Goal: Information Seeking & Learning: Compare options

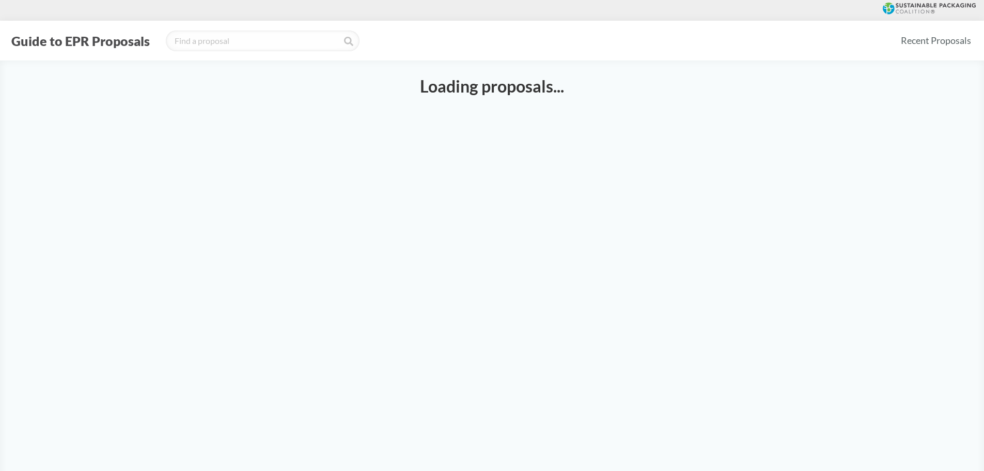
click at [417, 14] on div at bounding box center [492, 10] width 984 height 21
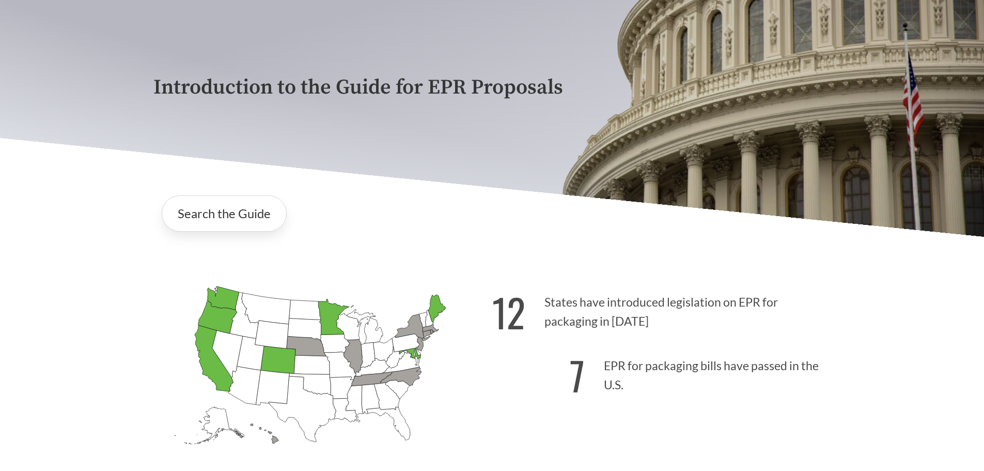
scroll to position [155, 0]
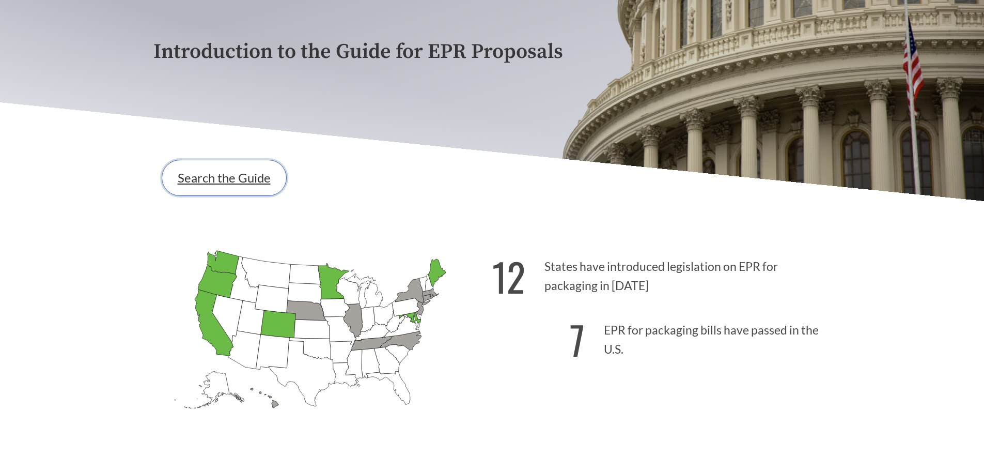
click at [230, 175] on link "Search the Guide" at bounding box center [224, 178] width 125 height 36
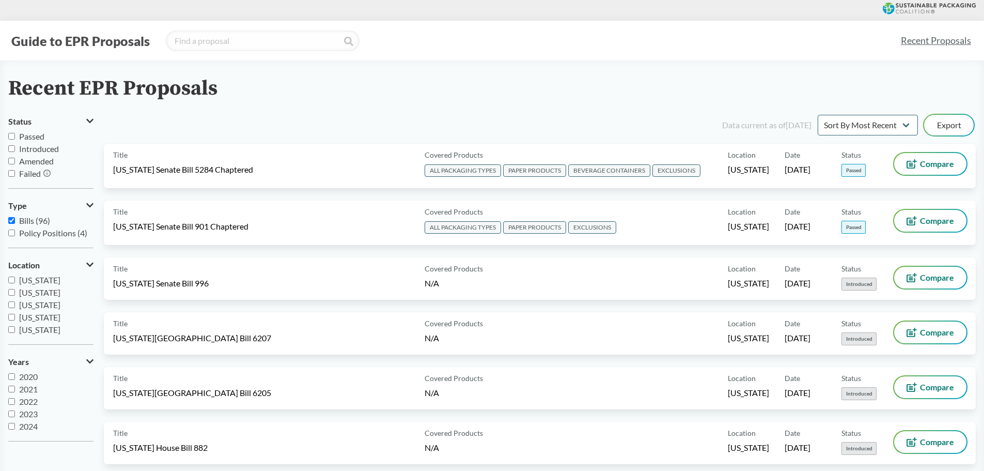
click at [13, 138] on input "Passed" at bounding box center [11, 136] width 7 height 7
checkbox input "true"
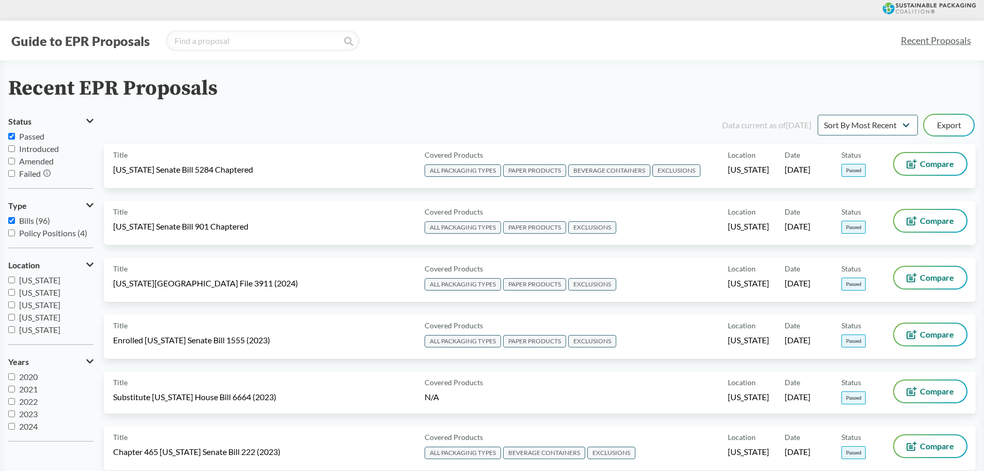
click at [13, 219] on input "Bills (96)" at bounding box center [11, 220] width 7 height 7
checkbox input "false"
click at [11, 279] on input "[US_STATE]" at bounding box center [11, 279] width 7 height 7
checkbox input "true"
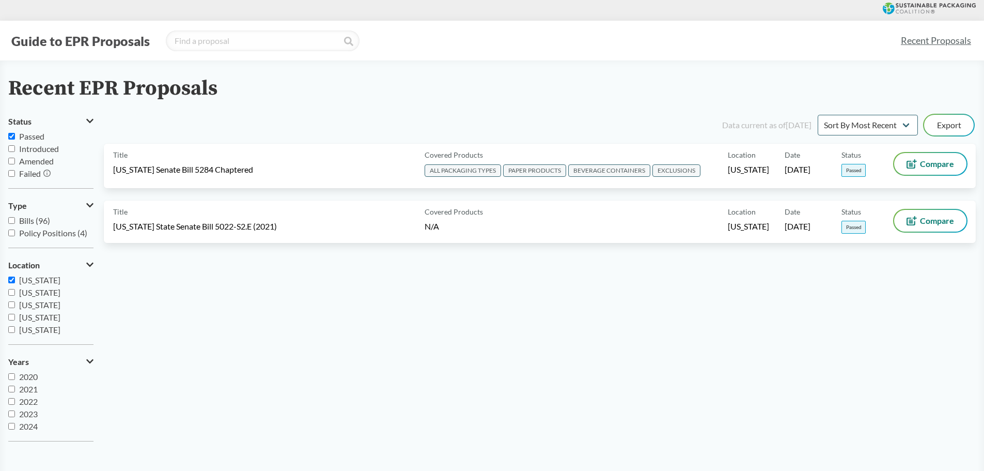
click at [12, 292] on input "[US_STATE]" at bounding box center [11, 292] width 7 height 7
checkbox input "true"
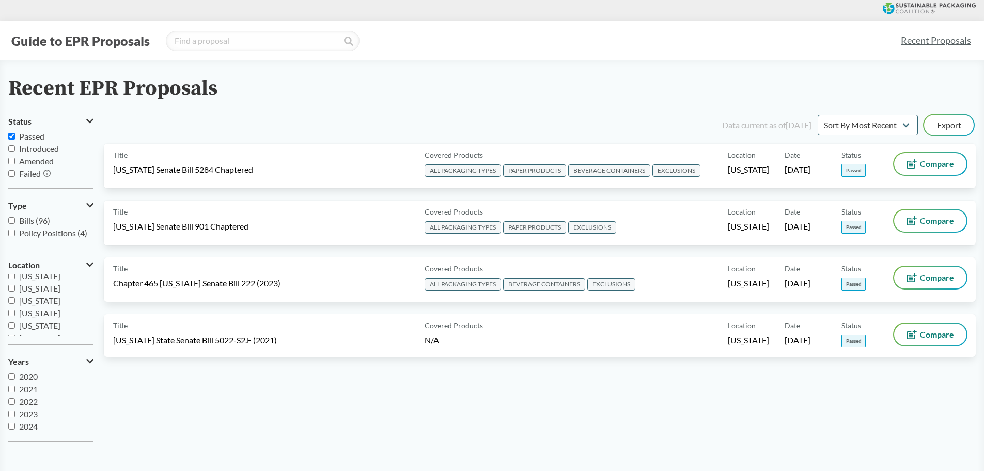
scroll to position [155, 0]
click at [10, 287] on input "[US_STATE]" at bounding box center [11, 286] width 7 height 7
checkbox input "true"
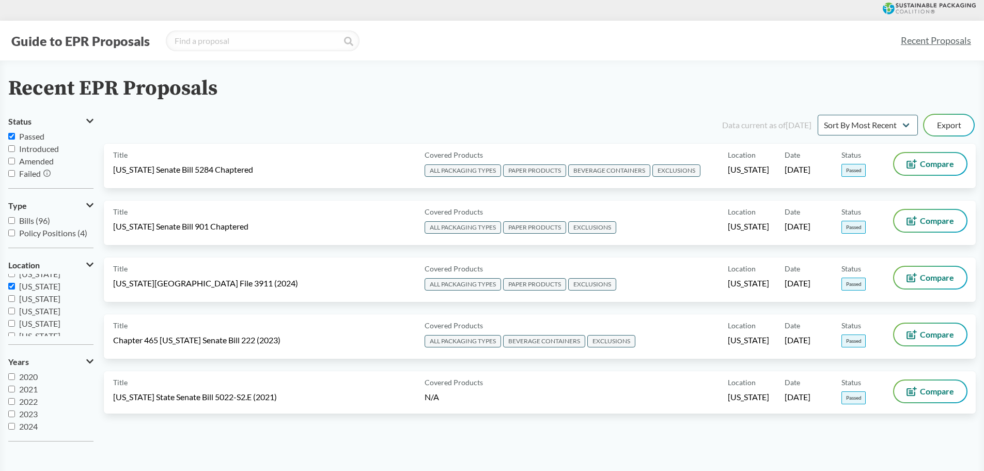
click at [10, 310] on input "[US_STATE]" at bounding box center [11, 310] width 7 height 7
checkbox input "true"
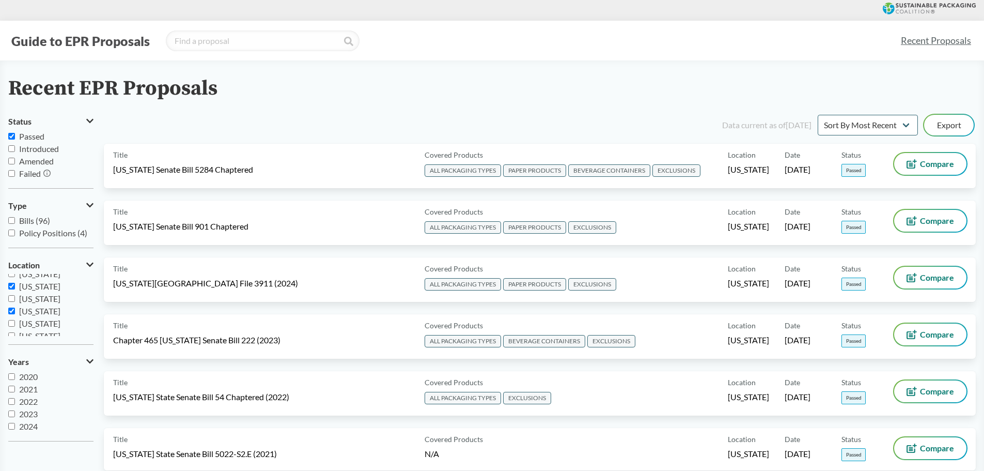
click at [12, 323] on input "[US_STATE]" at bounding box center [11, 323] width 7 height 7
checkbox input "true"
click at [11, 317] on input "[US_STATE]" at bounding box center [11, 317] width 7 height 7
checkbox input "true"
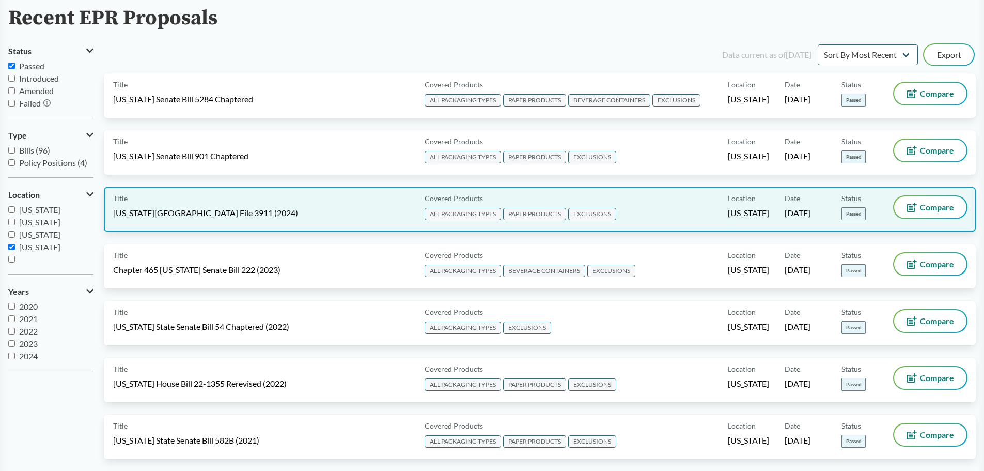
scroll to position [52, 0]
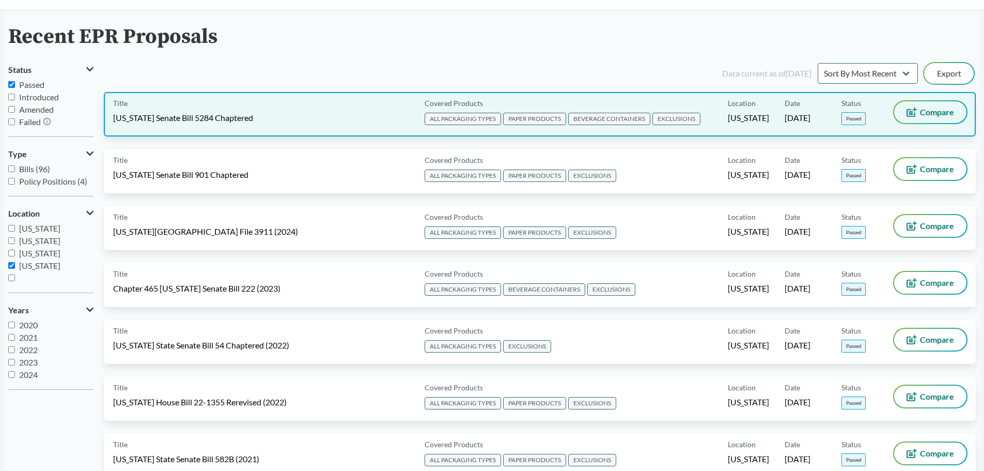
click at [919, 109] on button "Compare" at bounding box center [930, 112] width 72 height 22
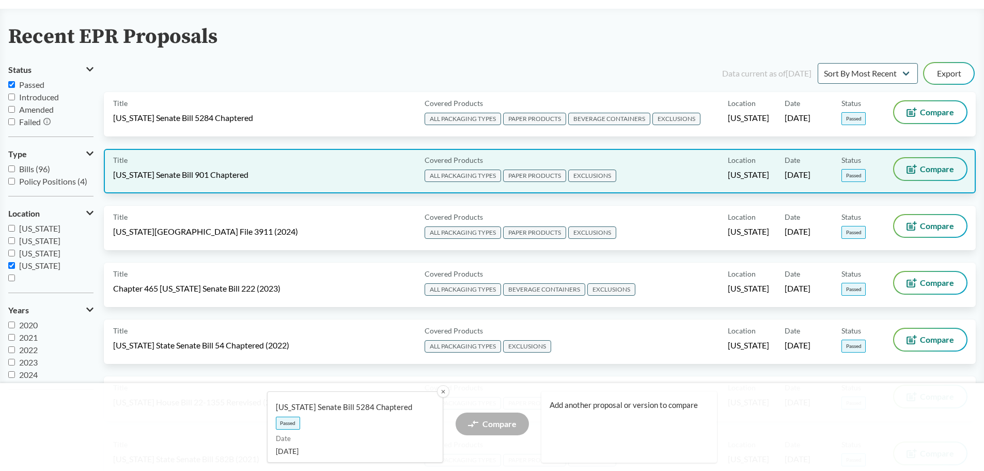
click at [923, 172] on span "Compare" at bounding box center [937, 169] width 34 height 8
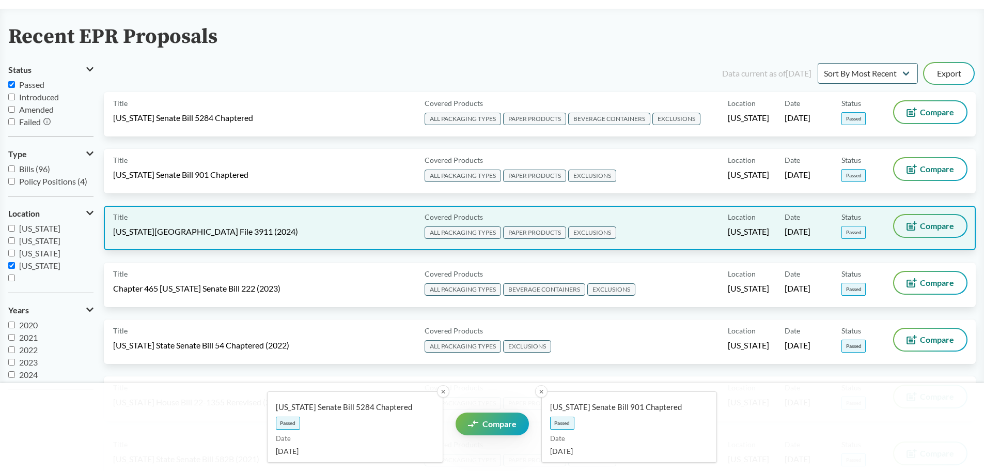
click at [923, 218] on button "Compare" at bounding box center [930, 226] width 72 height 22
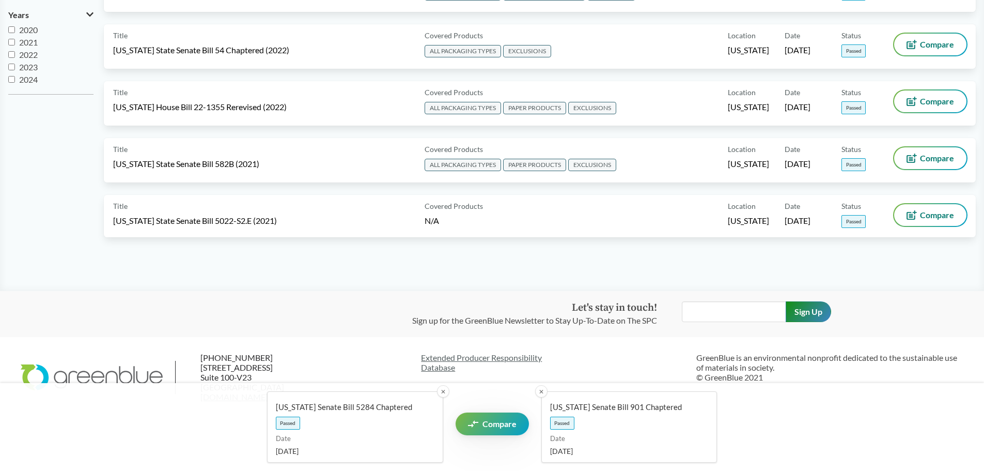
scroll to position [381, 0]
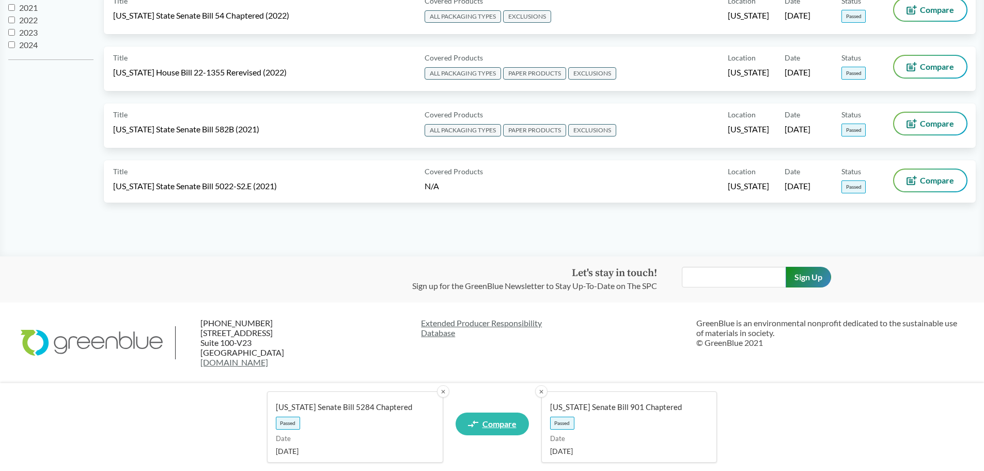
click at [500, 426] on span "Compare" at bounding box center [499, 423] width 34 height 8
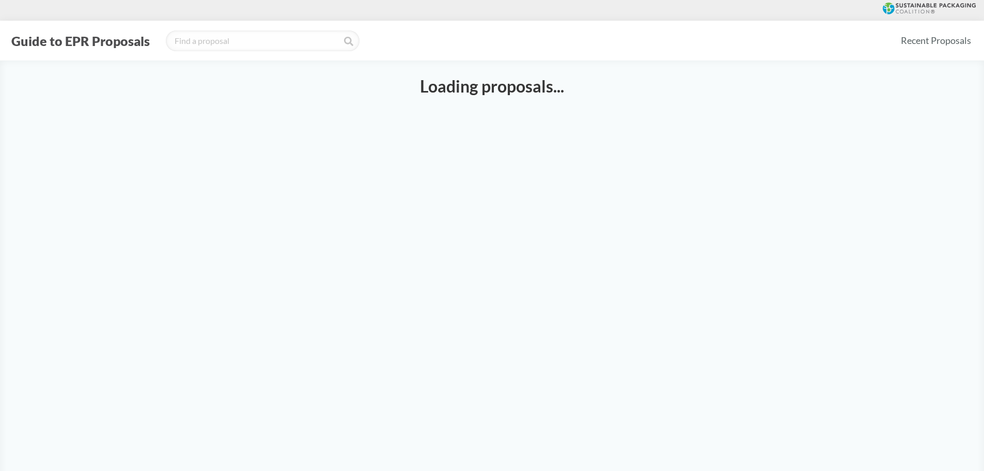
select select "SB5284C"
select select "SB901C"
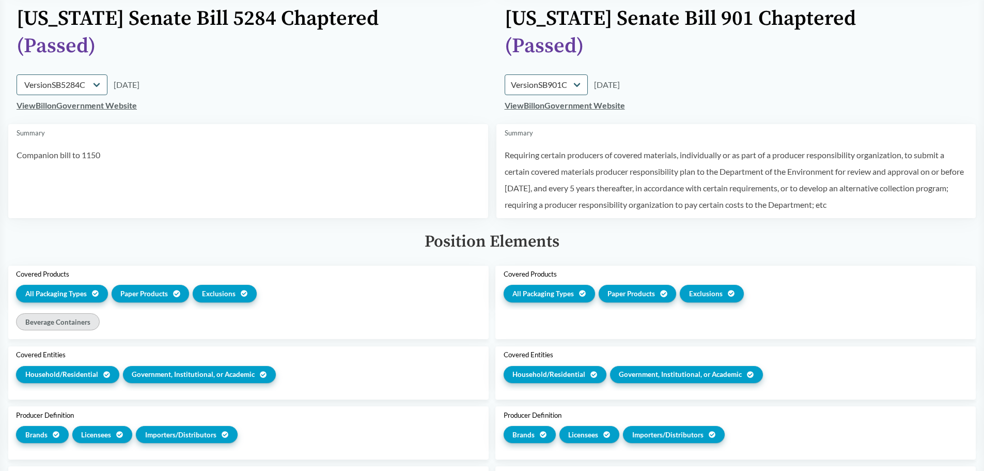
scroll to position [103, 0]
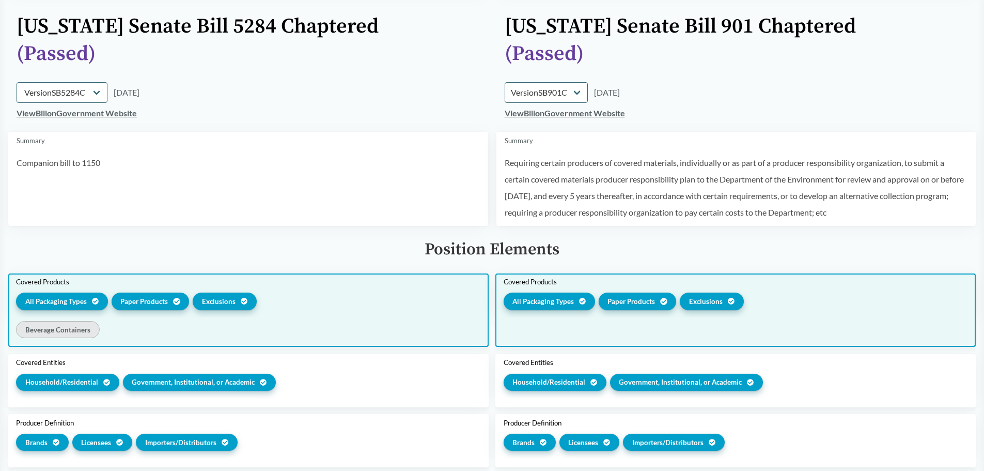
click at [55, 298] on span "All Packaging Types" at bounding box center [55, 301] width 61 height 10
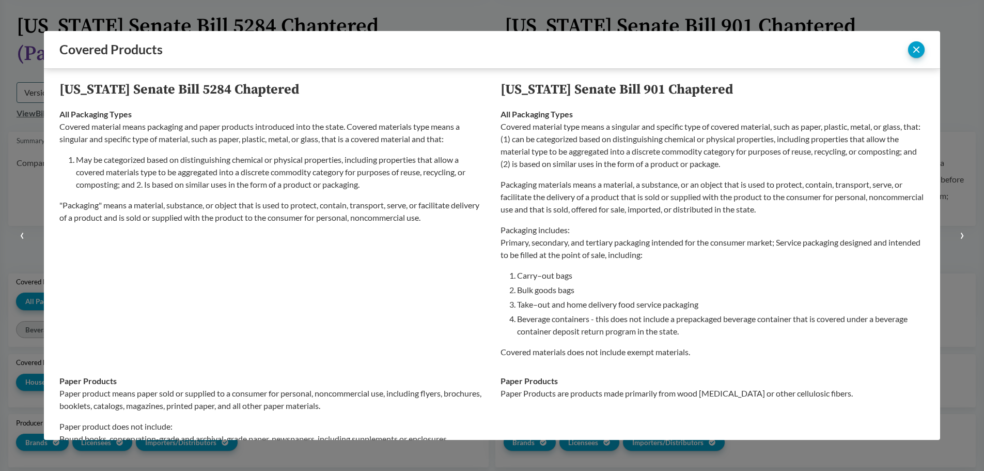
scroll to position [0, 0]
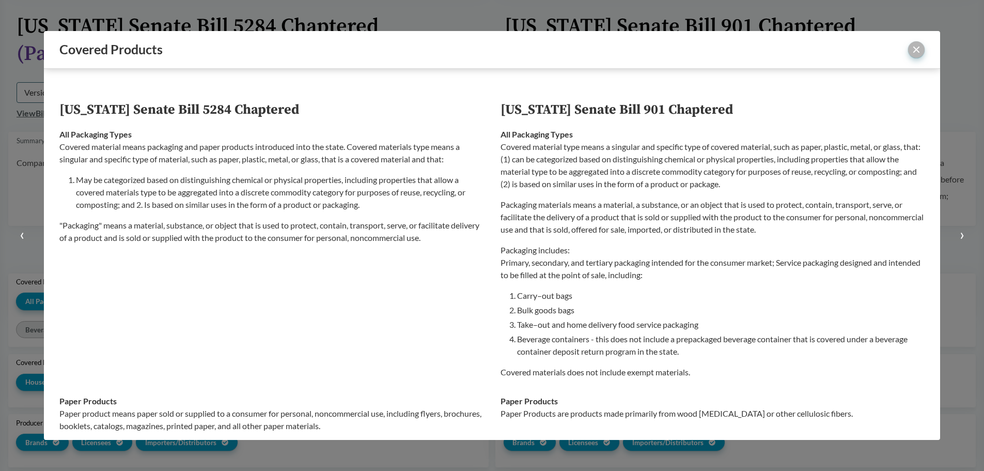
click at [915, 48] on button "close" at bounding box center [916, 49] width 17 height 17
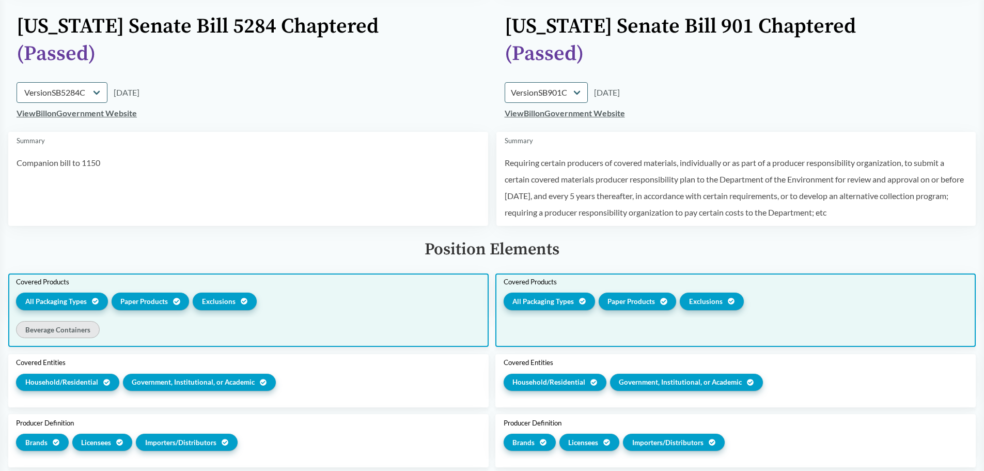
click at [574, 299] on div "All Packaging Types" at bounding box center [550, 300] width 92 height 17
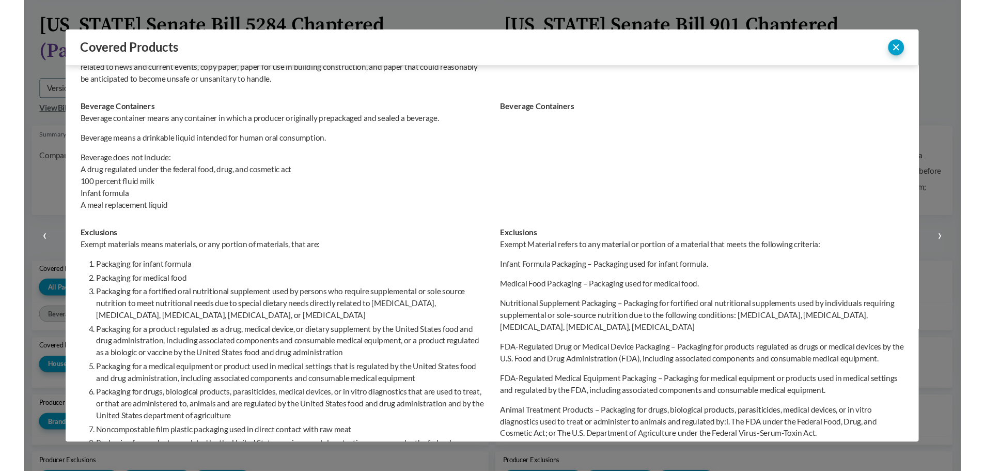
scroll to position [413, 0]
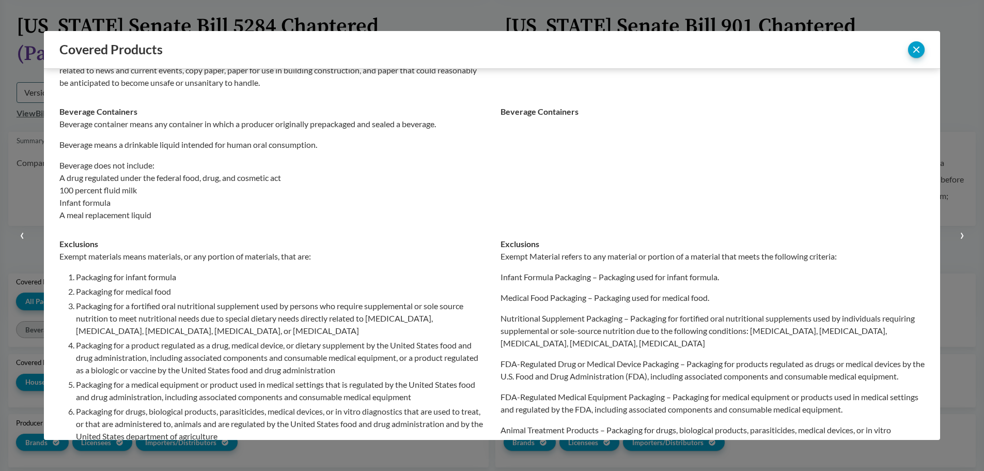
click at [617, 39] on div "Covered Products ‹ ›" at bounding box center [492, 50] width 896 height 38
click at [962, 237] on small "›" at bounding box center [962, 233] width 5 height 19
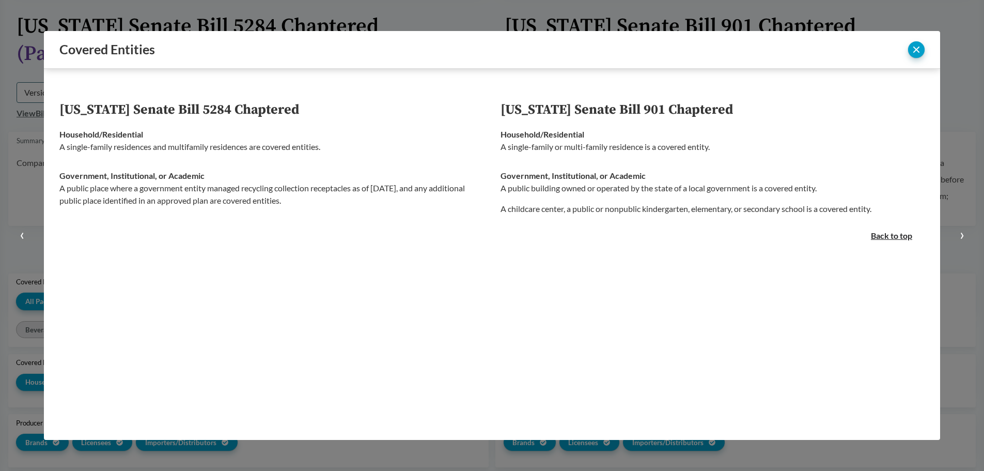
scroll to position [0, 0]
click at [917, 51] on button "close" at bounding box center [916, 49] width 17 height 17
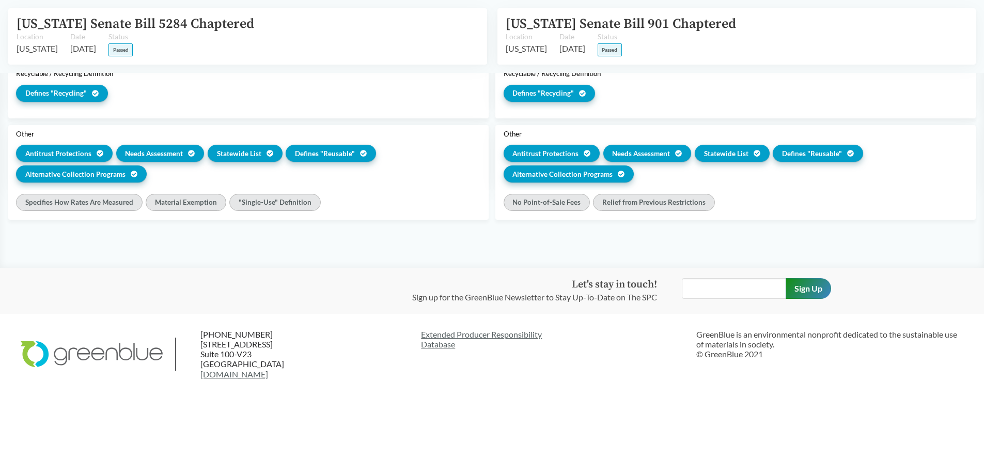
scroll to position [1582, 0]
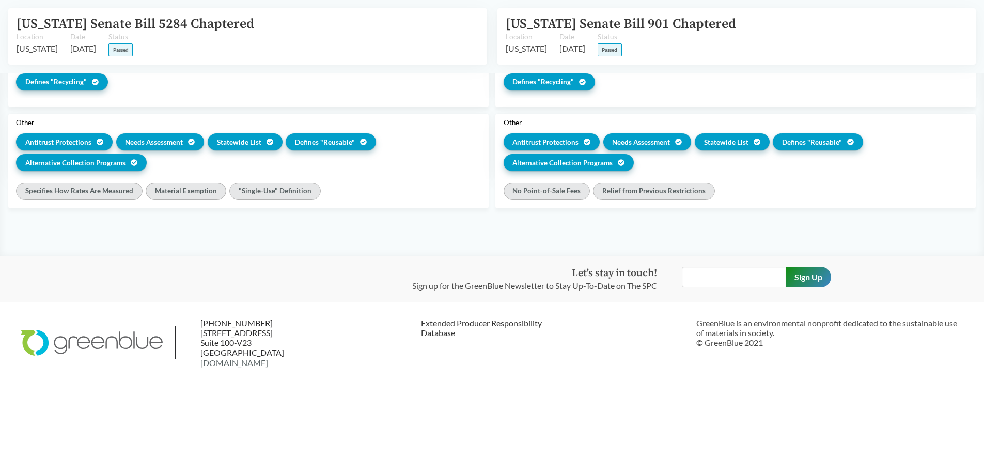
click at [513, 322] on link "Extended Producer Responsibility Database" at bounding box center [554, 328] width 267 height 20
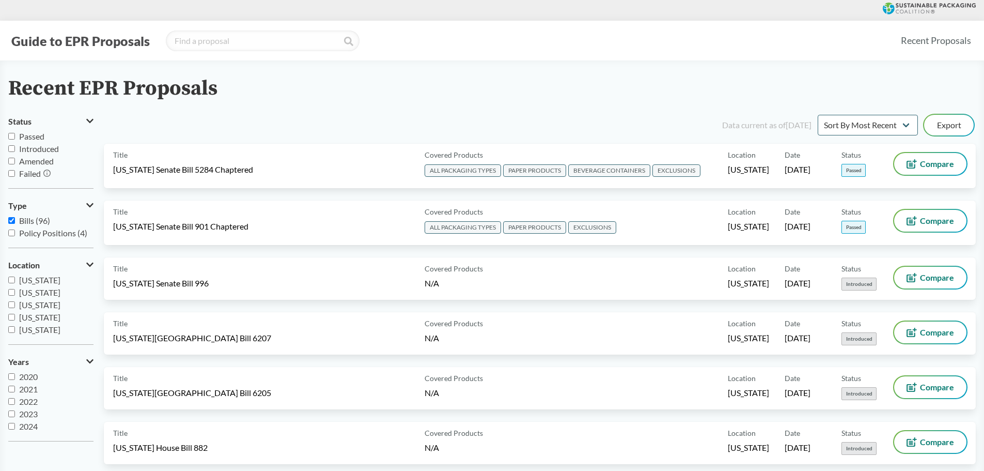
click at [11, 220] on input "Bills (96)" at bounding box center [11, 220] width 7 height 7
checkbox input "false"
click at [11, 233] on input "Policy Positions (4)" at bounding box center [11, 232] width 7 height 7
checkbox input "true"
click at [17, 234] on label "Policy Positions (4)" at bounding box center [50, 233] width 85 height 12
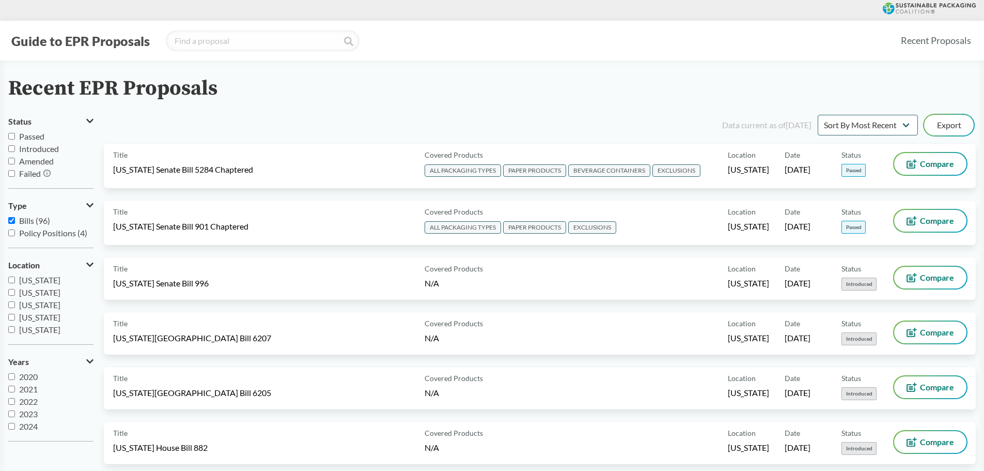
click at [15, 234] on input "Policy Positions (4)" at bounding box center [11, 232] width 7 height 7
checkbox input "true"
click at [13, 223] on input "Bills (96)" at bounding box center [11, 220] width 7 height 7
checkbox input "false"
click at [29, 232] on span "Policy Positions (4)" at bounding box center [53, 233] width 68 height 10
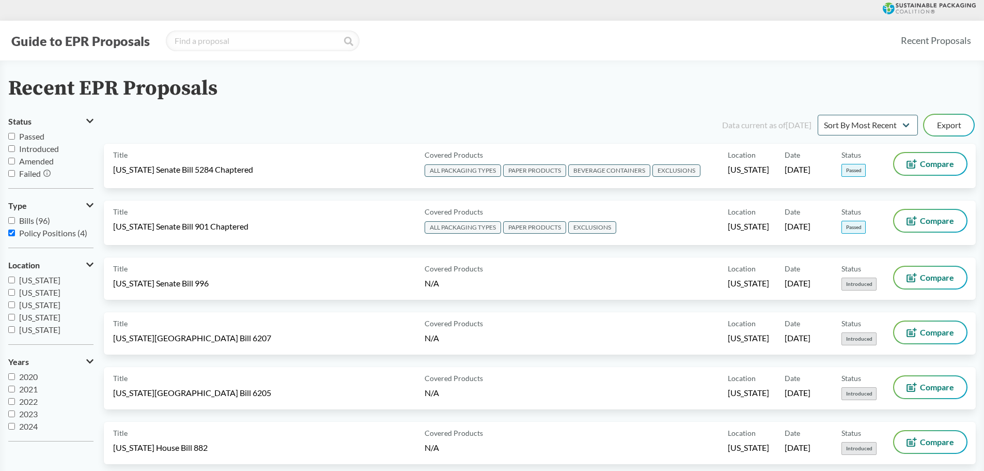
click at [15, 232] on input "Policy Positions (4)" at bounding box center [11, 232] width 7 height 7
click at [13, 231] on input "Policy Positions (4)" at bounding box center [11, 232] width 7 height 7
checkbox input "true"
